Goal: Task Accomplishment & Management: Complete application form

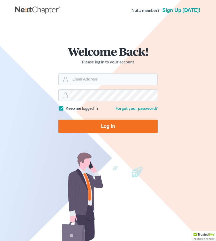
type input "[EMAIL_ADDRESS][DOMAIN_NAME]"
click at [102, 126] on input "Log In" at bounding box center [107, 125] width 99 height 13
type input "Thinking..."
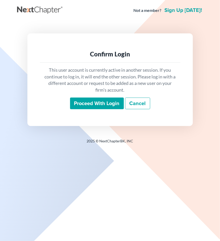
click at [103, 106] on input "Proceed with login" at bounding box center [97, 104] width 54 height 12
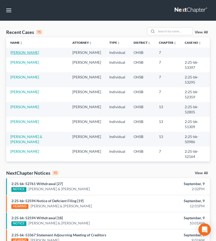
click at [25, 54] on link "Dillon, Rosheta" at bounding box center [24, 52] width 29 height 4
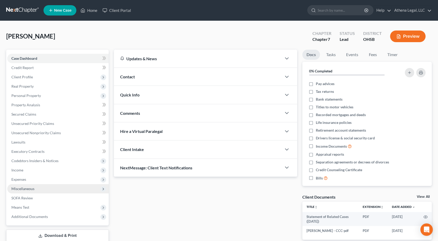
scroll to position [33, 0]
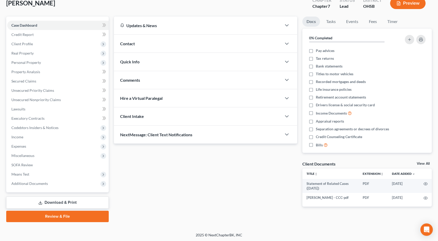
click at [52, 215] on link "Review & File" at bounding box center [57, 216] width 102 height 11
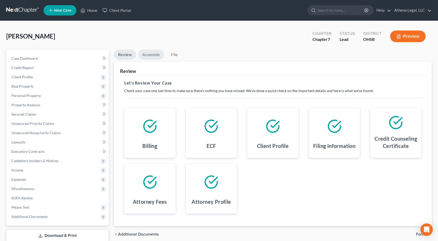
click at [154, 56] on link "Assemble" at bounding box center [151, 55] width 26 height 10
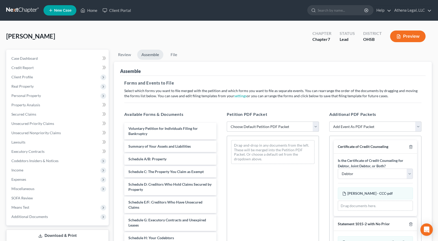
click at [220, 123] on select "Choose Default Petition PDF Packet Emergency Filing (Voluntary Petition and Cre…" at bounding box center [273, 127] width 92 height 10
select select "1"
click at [220, 122] on select "Choose Default Petition PDF Packet Emergency Filing (Voluntary Petition and Cre…" at bounding box center [273, 127] width 92 height 10
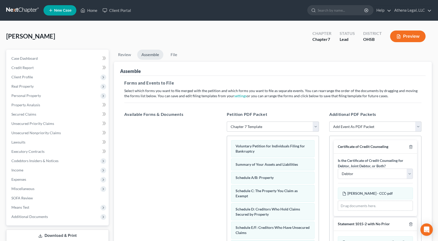
click at [220, 128] on select "Add Event As PDF Packet 20 Largest Unsecured Creditors Amended Document Amended…" at bounding box center [375, 127] width 92 height 10
select select "56"
click at [220, 122] on select "Add Event As PDF Packet 20 Largest Unsecured Creditors Amended Document Amended…" at bounding box center [375, 127] width 92 height 10
select select
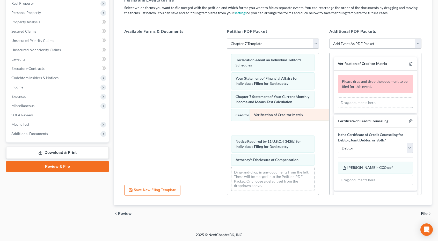
scroll to position [150, 0]
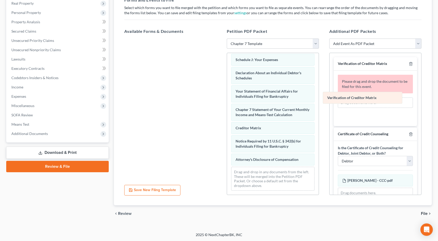
drag, startPoint x: 270, startPoint y: 131, endPoint x: 365, endPoint y: 103, distance: 99.3
click at [220, 103] on div "Verification of Creditor Matrix Voluntary Petition for Individuals Filing for B…" at bounding box center [273, 50] width 92 height 290
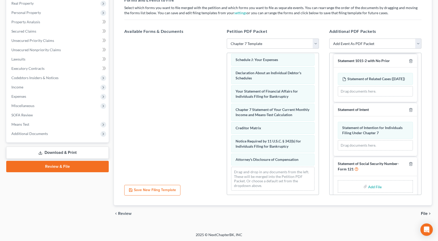
scroll to position [138, 0]
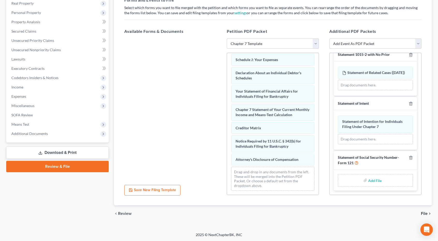
click at [220, 182] on input "file" at bounding box center [374, 180] width 12 height 9
type input "C:\fakepath\Dillon, Rosheta - SSN.pdf"
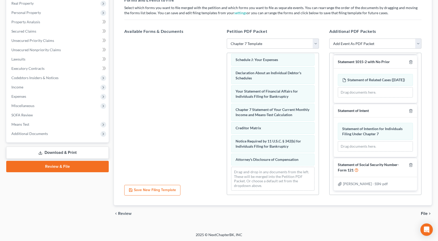
scroll to position [131, 0]
click at [220, 213] on span "File" at bounding box center [424, 214] width 7 height 4
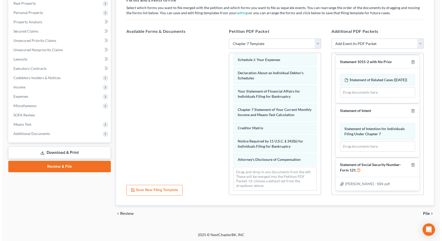
scroll to position [33, 0]
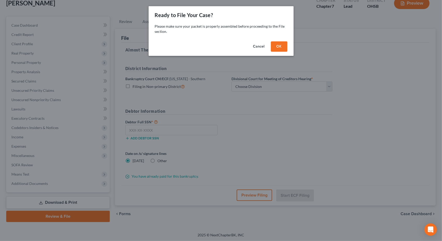
click at [220, 46] on button "OK" at bounding box center [279, 46] width 17 height 10
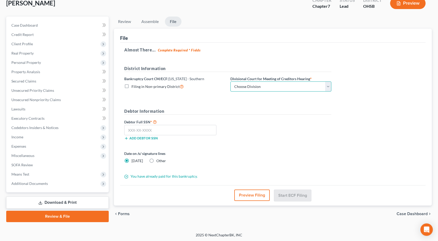
click at [220, 87] on select "Choose Division Cincinnati Columbus Dayton" at bounding box center [280, 86] width 101 height 10
select select "1"
click at [220, 81] on select "Choose Division Cincinnati Columbus Dayton" at bounding box center [280, 86] width 101 height 10
click at [190, 129] on input "text" at bounding box center [170, 130] width 92 height 10
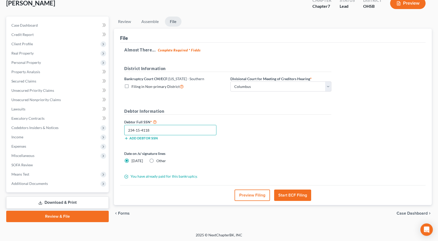
type input "234-15-4118"
click at [220, 192] on button "Start ECF Filing" at bounding box center [292, 195] width 37 height 11
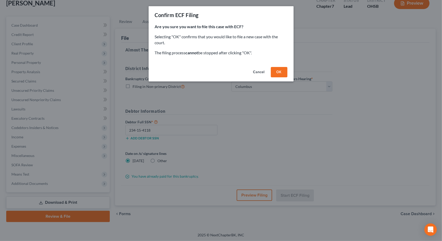
click at [220, 72] on button "OK" at bounding box center [279, 72] width 17 height 10
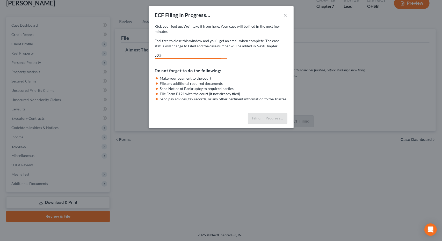
click at [150, 189] on div "ECF Filing In Progress... × Kick your feet up. We’ll take it from here. Your ca…" at bounding box center [221, 120] width 442 height 241
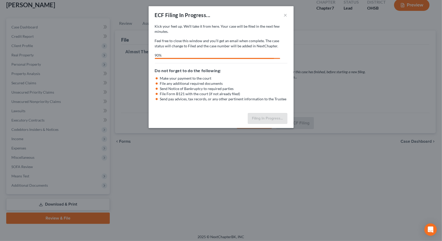
select select "1"
